Goal: Use online tool/utility

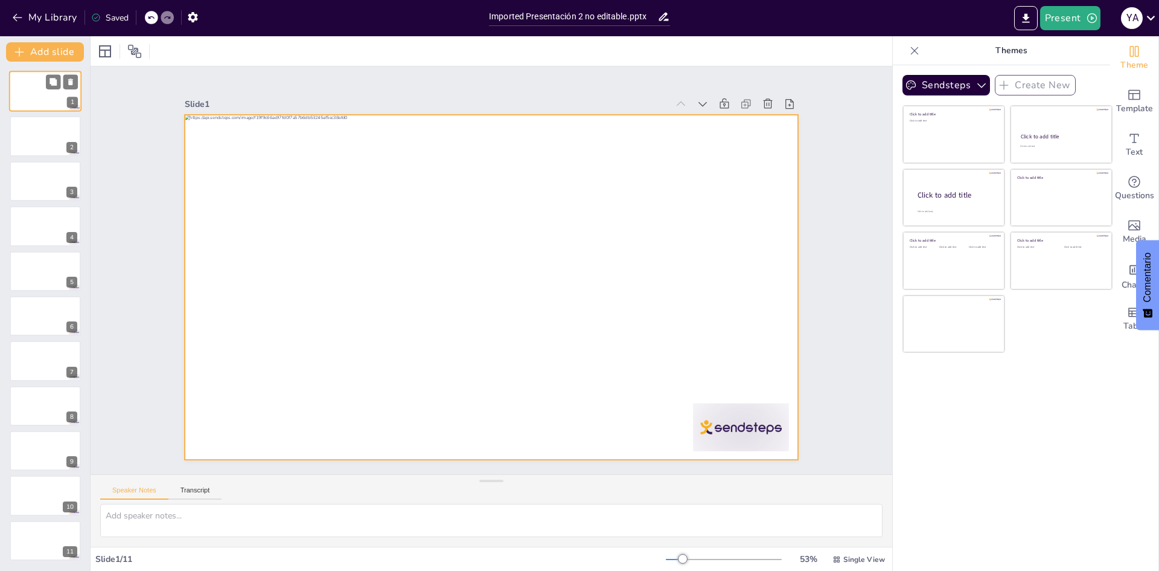
click at [27, 98] on div at bounding box center [45, 91] width 72 height 41
click at [437, 318] on div at bounding box center [491, 287] width 613 height 345
click at [451, 318] on div at bounding box center [491, 287] width 613 height 345
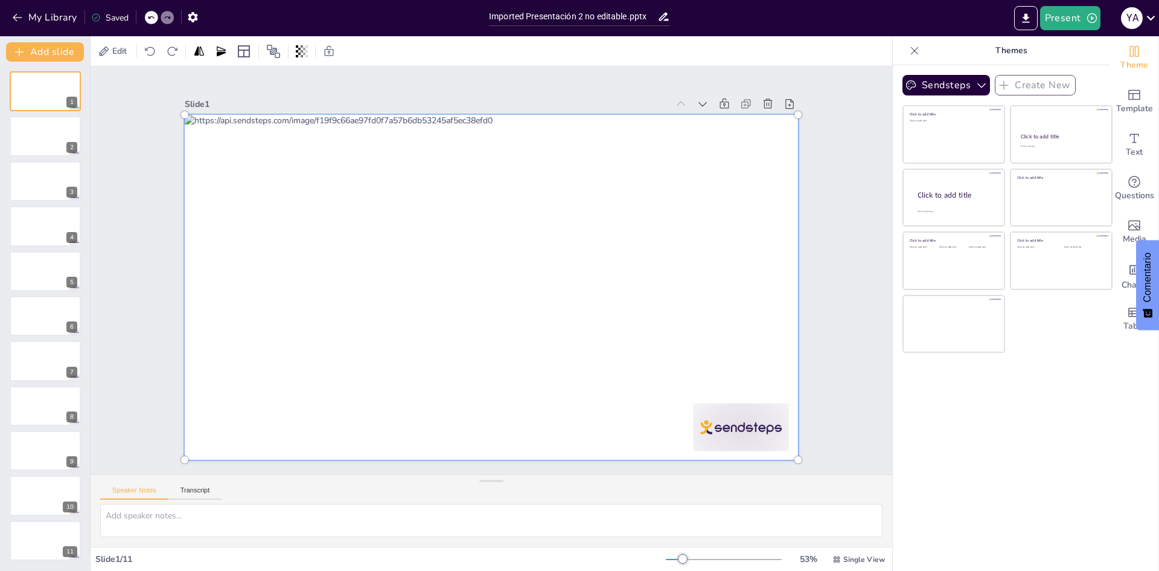
click at [451, 318] on div at bounding box center [491, 286] width 627 height 359
click at [60, 125] on button at bounding box center [53, 127] width 14 height 14
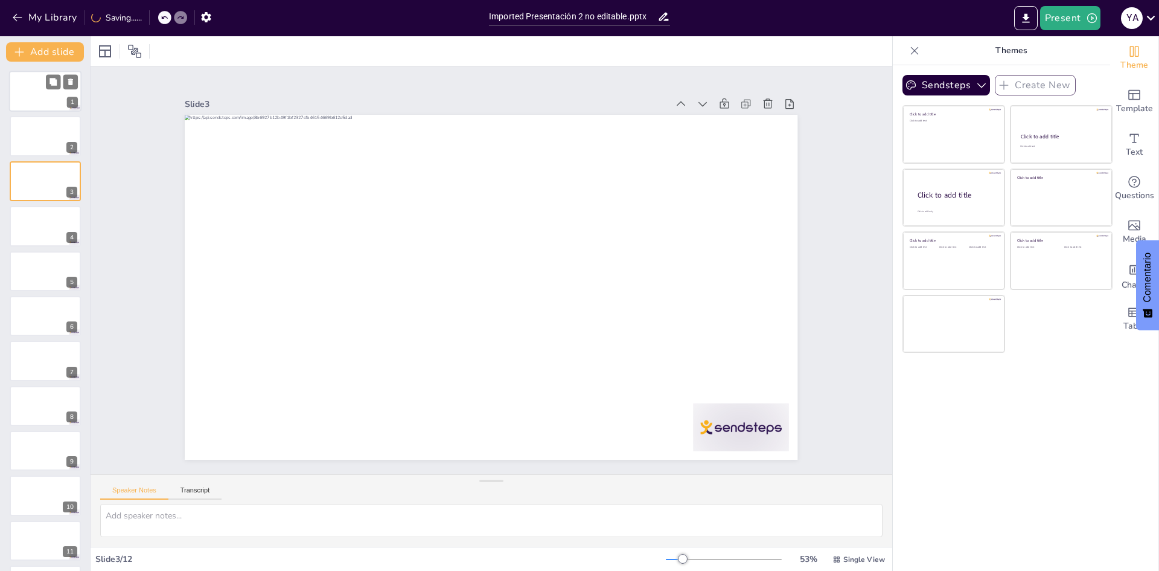
click at [46, 104] on div at bounding box center [45, 91] width 72 height 41
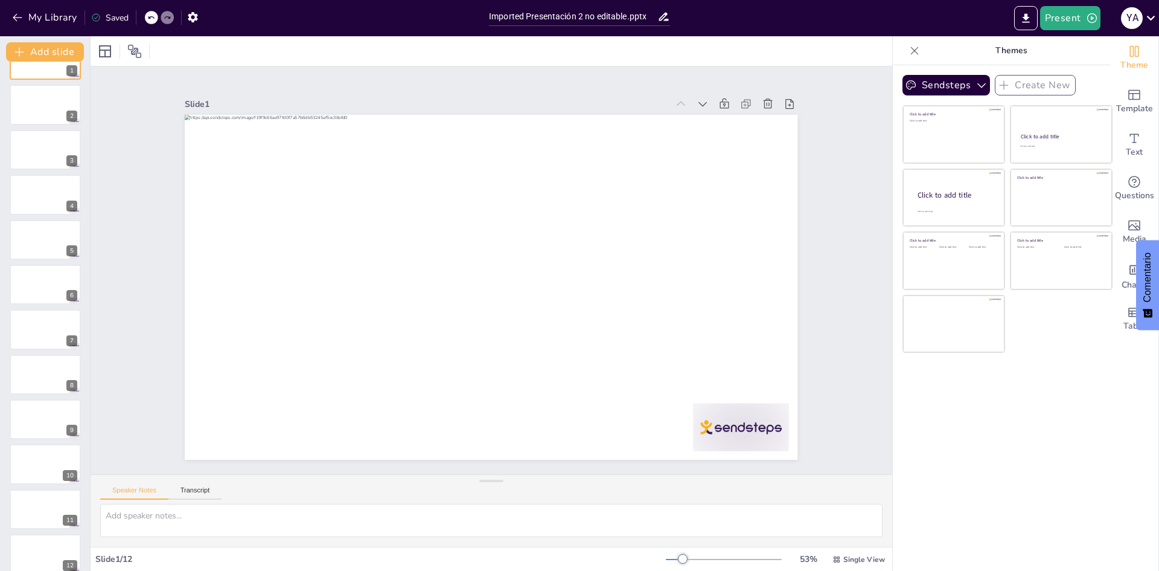
scroll to position [45, 0]
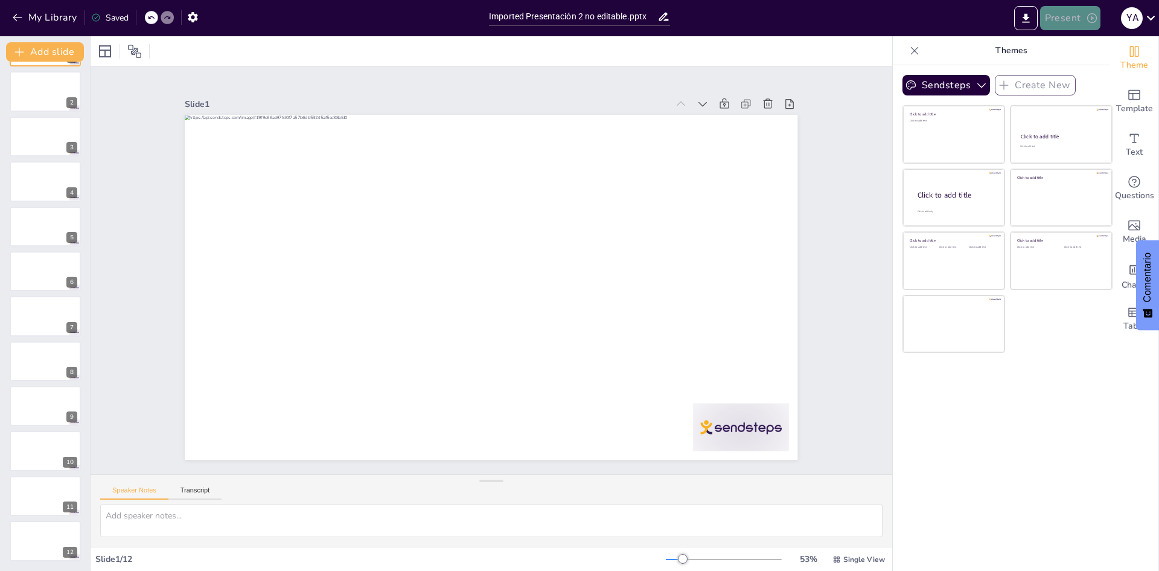
click at [1056, 21] on button "Present" at bounding box center [1070, 18] width 60 height 24
click at [906, 411] on div at bounding box center [579, 285] width 1159 height 571
click at [953, 79] on button "Sendsteps" at bounding box center [947, 85] width 88 height 21
click at [931, 81] on button "Sendsteps" at bounding box center [947, 85] width 88 height 21
click at [946, 130] on div "NCAT" at bounding box center [957, 126] width 109 height 24
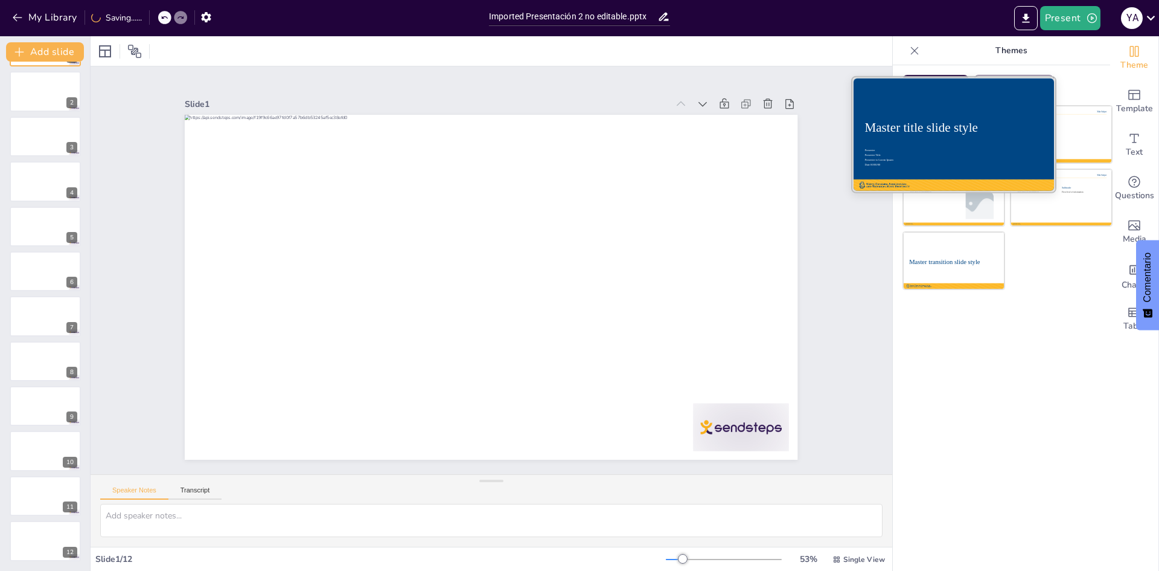
click at [980, 119] on div "Master title slide style" at bounding box center [954, 128] width 178 height 18
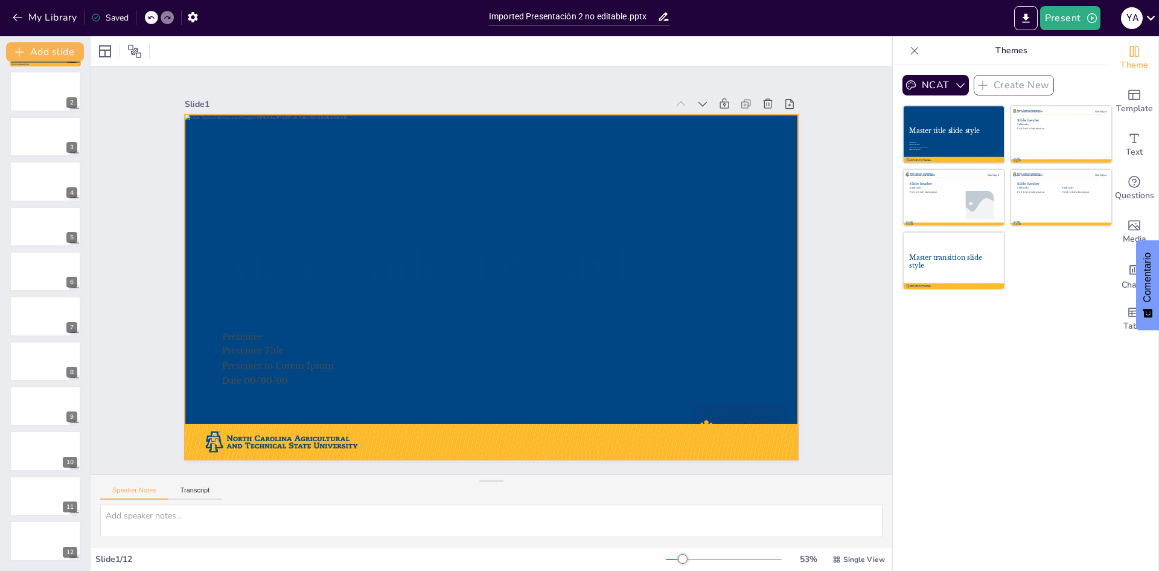
click at [478, 327] on div at bounding box center [491, 287] width 613 height 345
click at [53, 16] on button "My Library" at bounding box center [45, 17] width 73 height 19
